Goal: Transaction & Acquisition: Purchase product/service

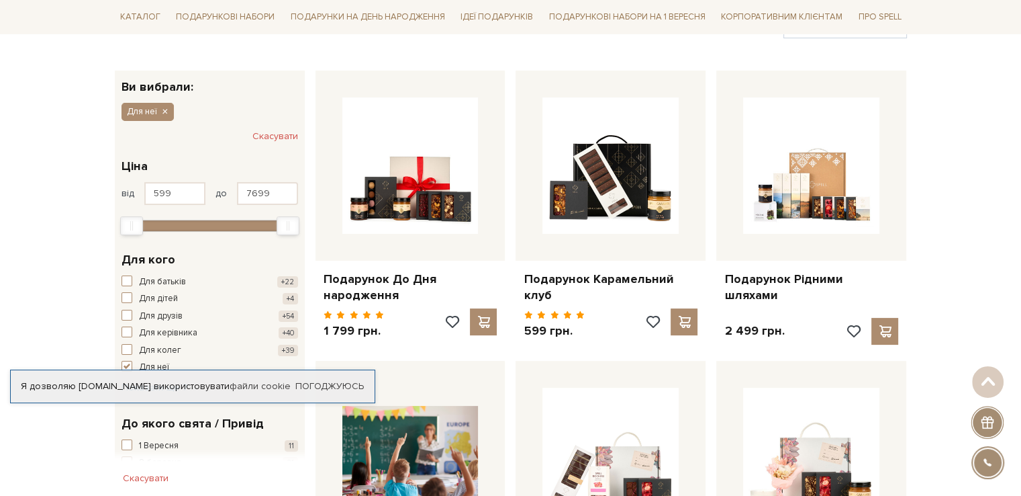
scroll to position [269, 0]
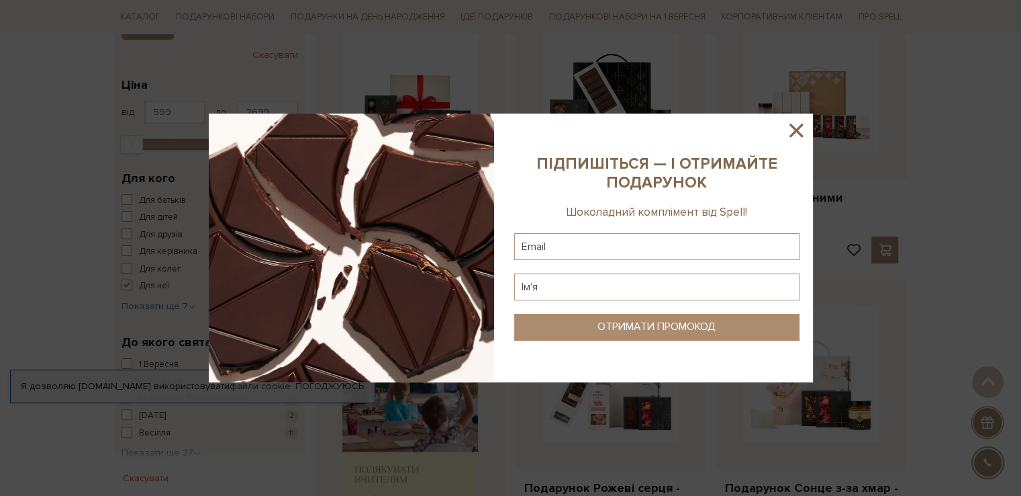
click at [802, 128] on icon at bounding box center [796, 130] width 23 height 23
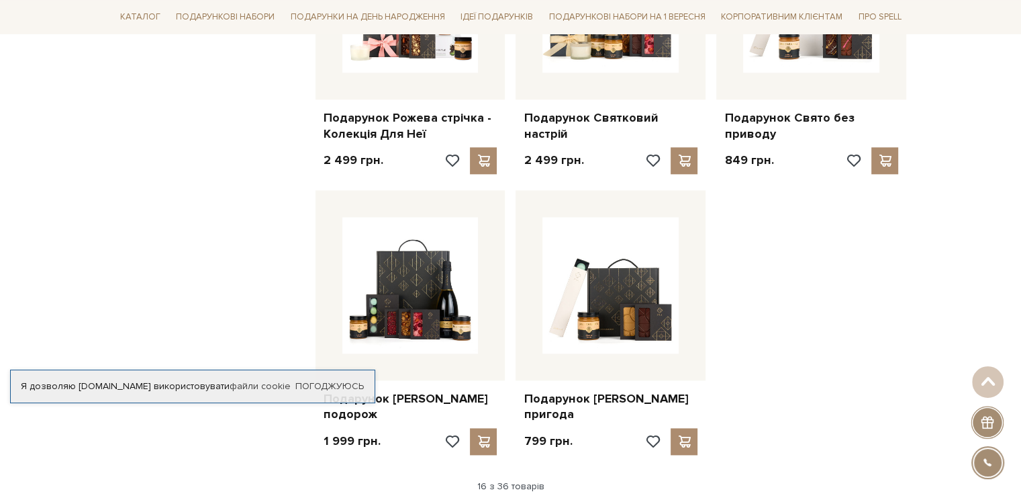
scroll to position [1612, 0]
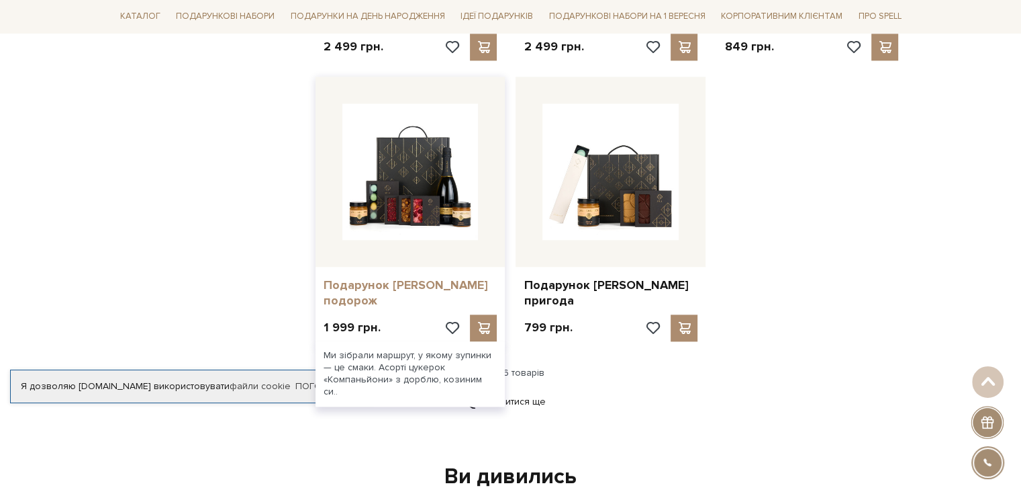
click at [419, 281] on link "Подарунок [PERSON_NAME] подорож" at bounding box center [411, 293] width 174 height 32
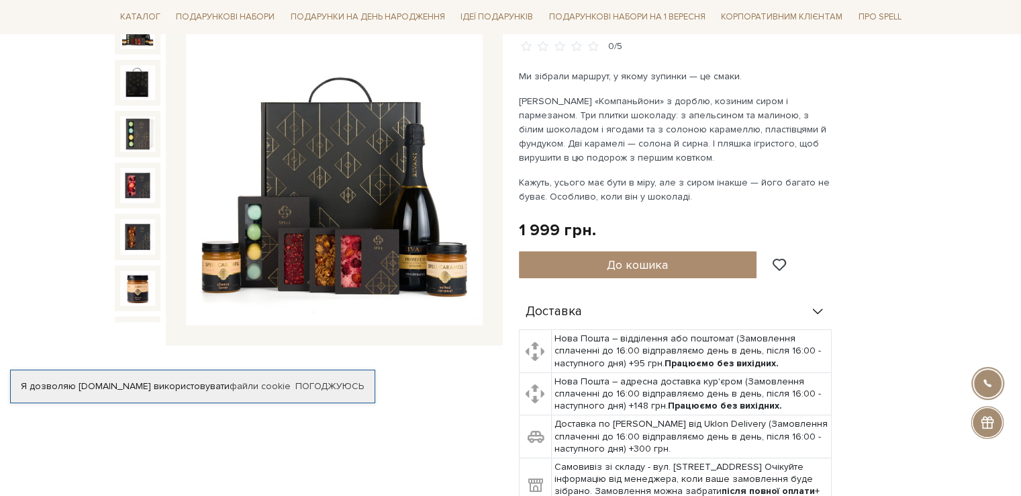
scroll to position [201, 0]
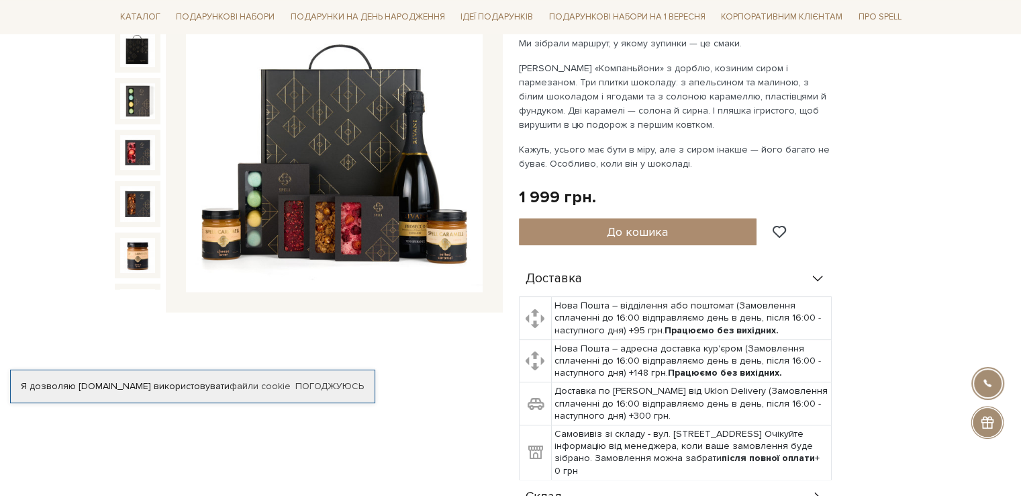
click at [324, 191] on img at bounding box center [334, 144] width 297 height 297
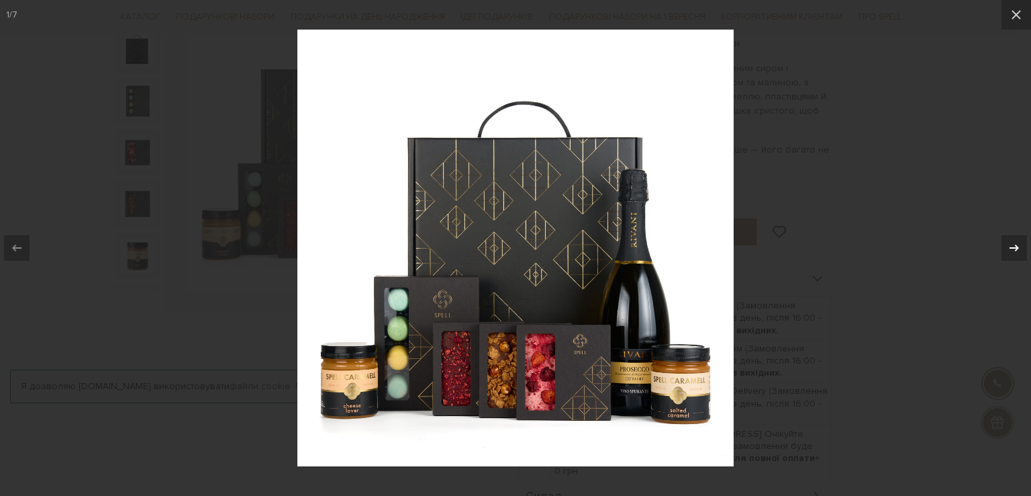
click at [1011, 245] on icon at bounding box center [1015, 248] width 16 height 16
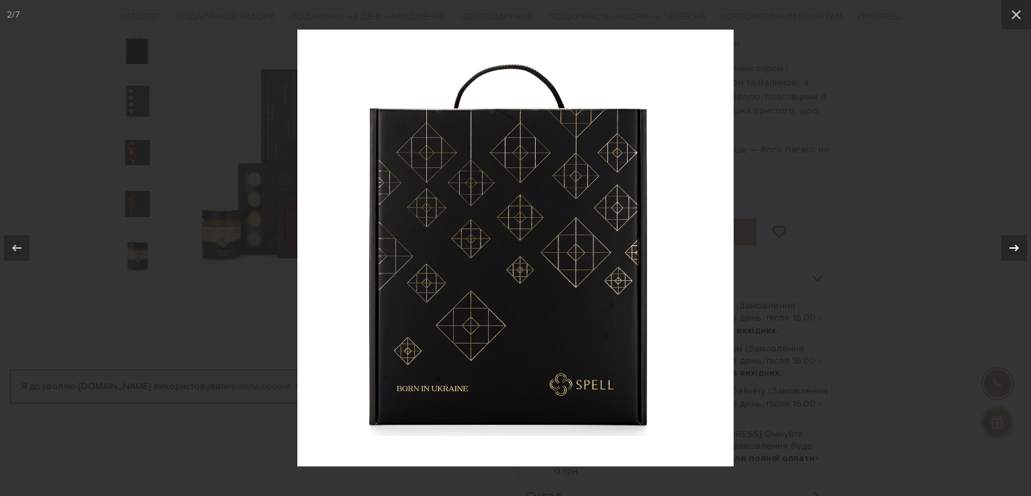
click at [1007, 245] on icon at bounding box center [1015, 248] width 16 height 16
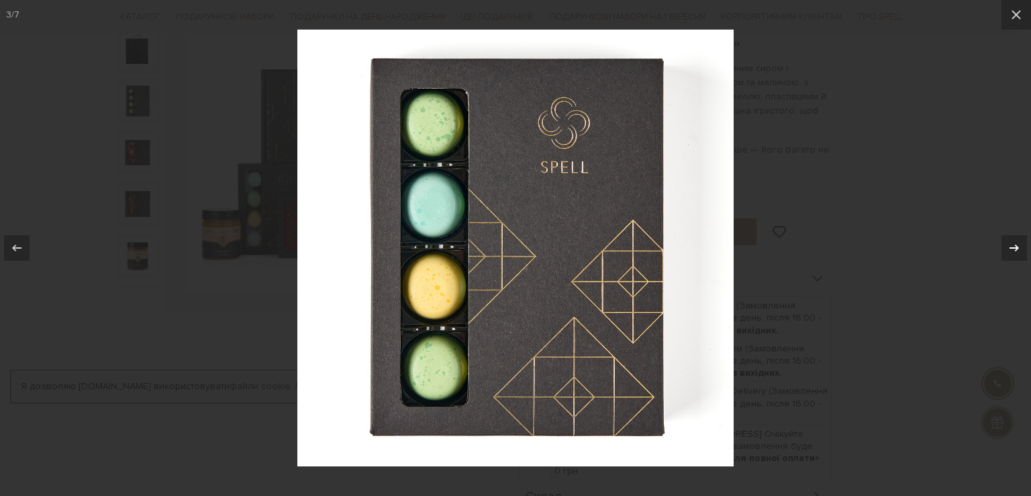
click at [1005, 243] on div at bounding box center [1015, 248] width 26 height 26
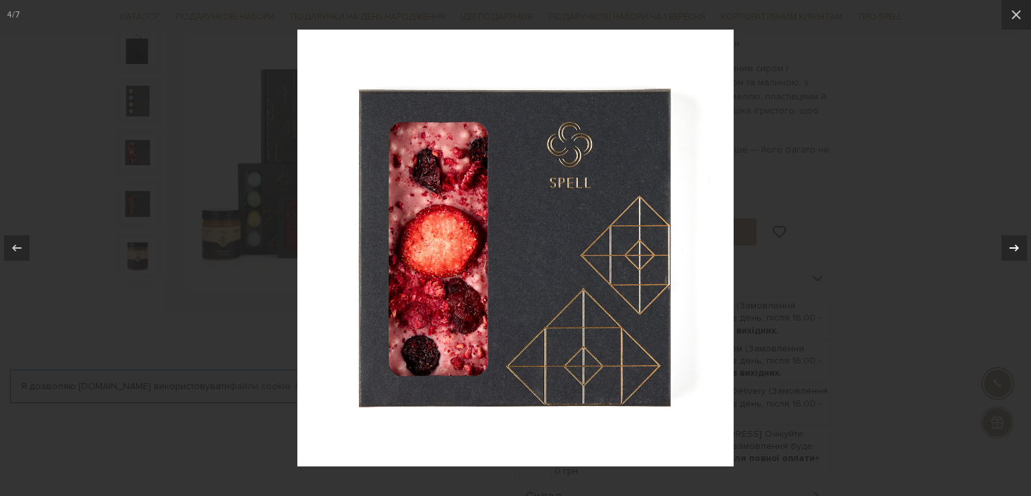
click at [1003, 242] on div at bounding box center [1015, 248] width 26 height 26
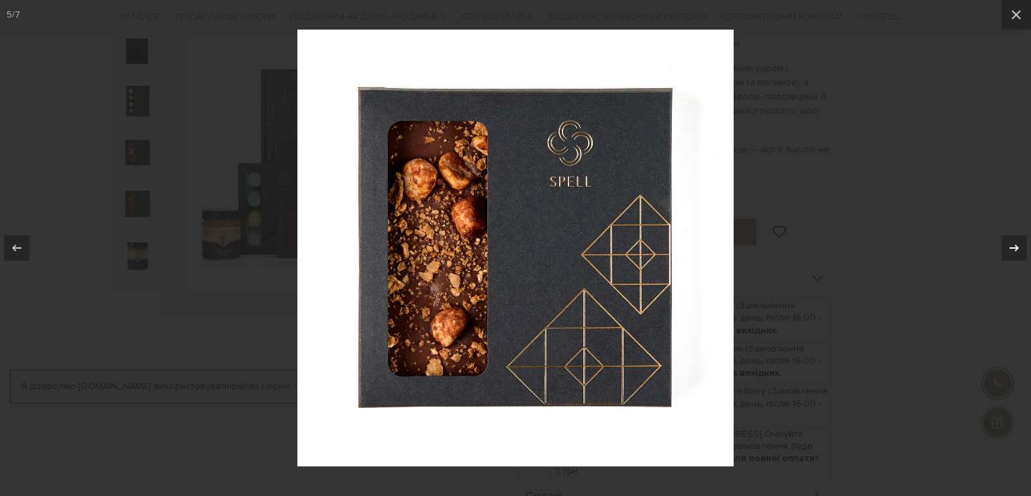
click at [1002, 242] on div at bounding box center [1015, 248] width 26 height 26
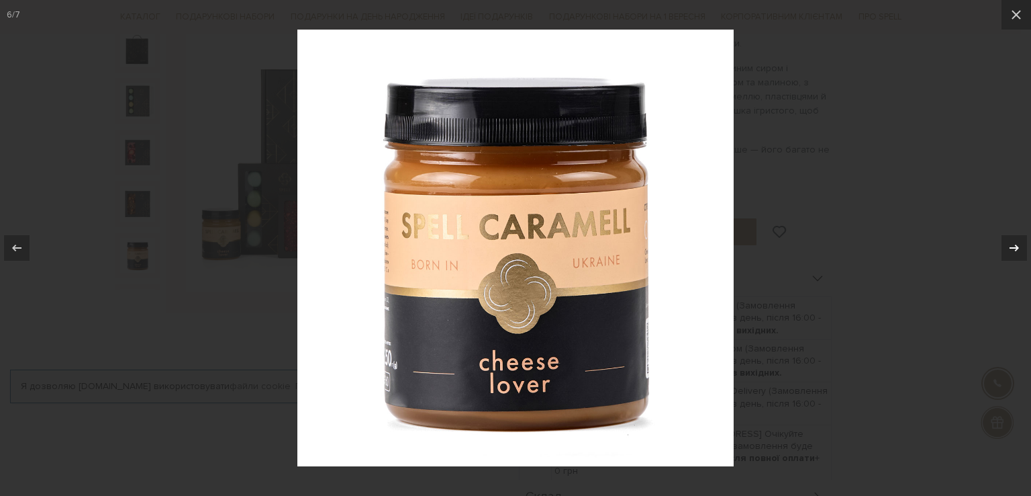
click at [1010, 250] on icon at bounding box center [1015, 248] width 16 height 16
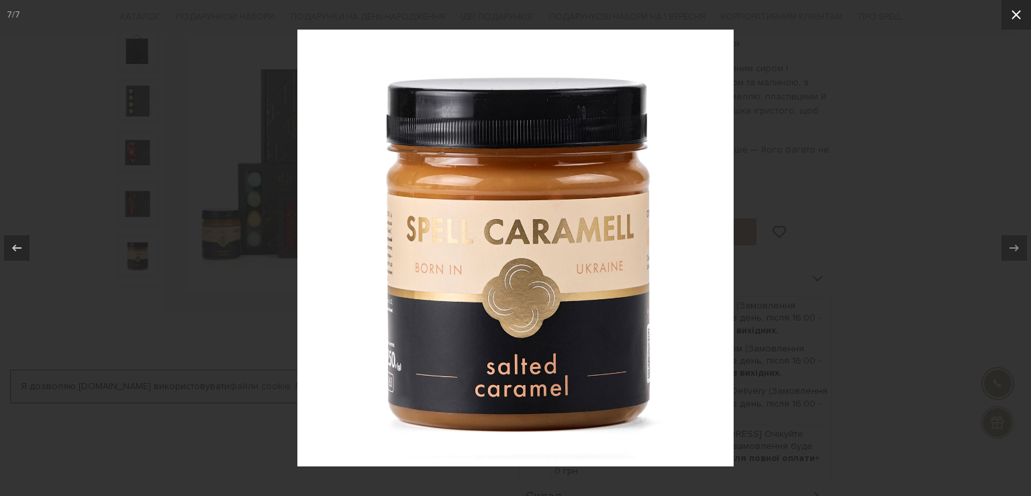
click at [1012, 15] on icon at bounding box center [1017, 15] width 16 height 16
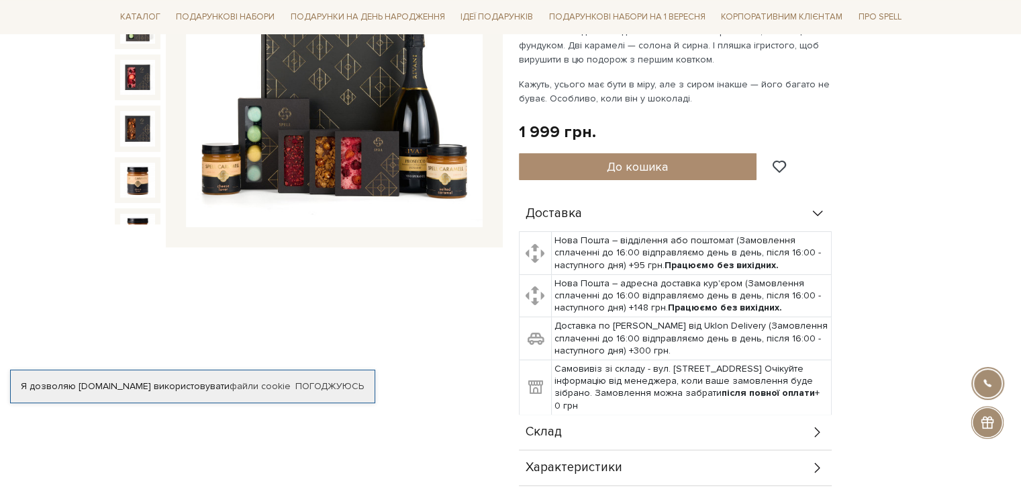
scroll to position [201, 0]
